Goal: Use online tool/utility

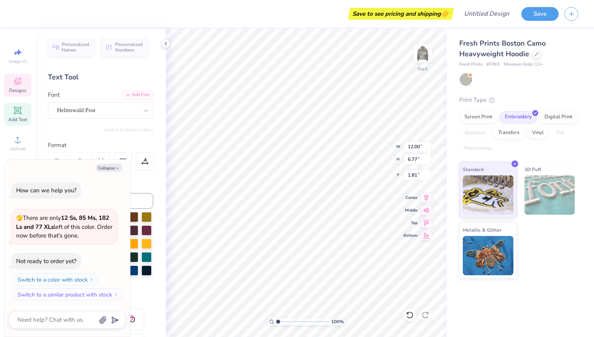
type textarea "x"
type input "1.81"
type textarea "x"
type textarea "Phi"
type textarea "x"
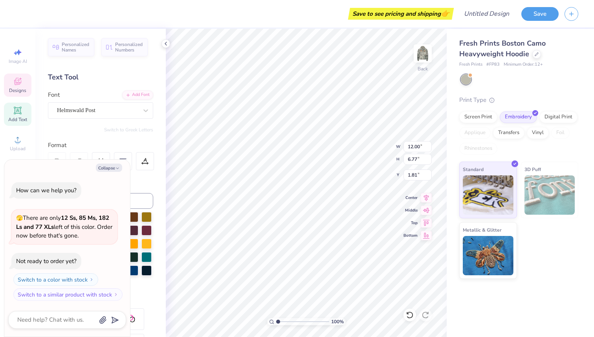
type textarea "Phi"
type textarea "x"
type textarea "Ph"
type textarea "x"
type textarea "P"
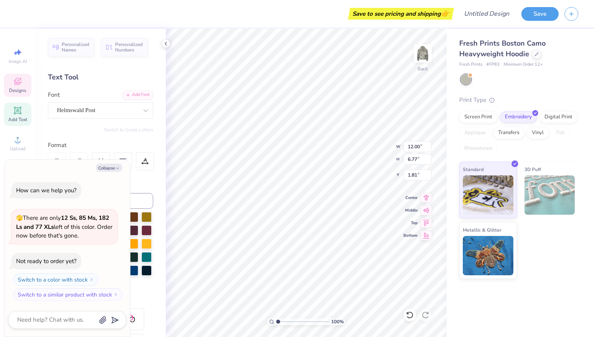
type textarea "x"
type textarea "P"
type textarea "x"
type textarea "Pi"
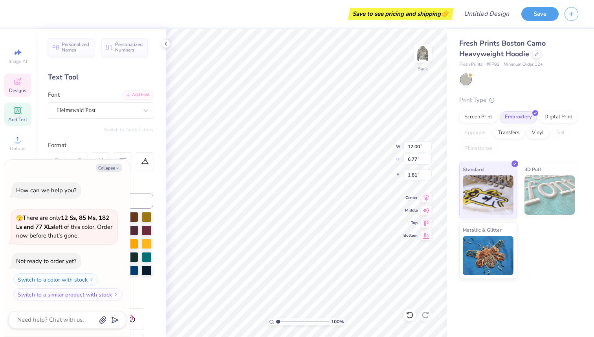
type textarea "x"
type textarea "Pik"
type textarea "x"
type textarea "Pike"
type textarea "x"
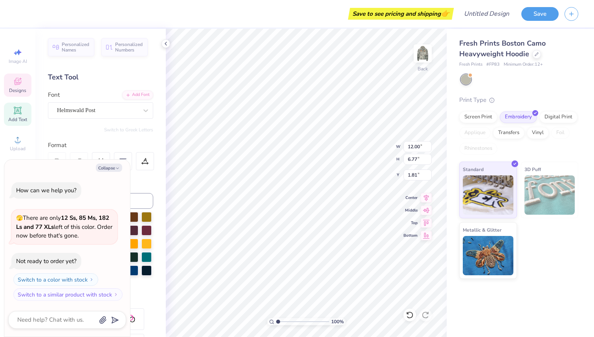
type textarea "Pike"
type textarea "x"
type textarea "Pike"
type textarea "x"
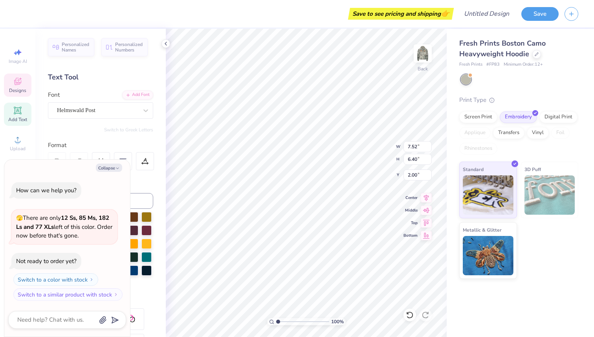
type input "3.00"
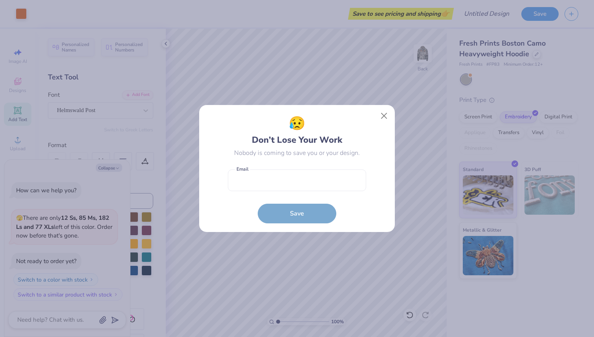
type textarea "x"
